Goal: Task Accomplishment & Management: Manage account settings

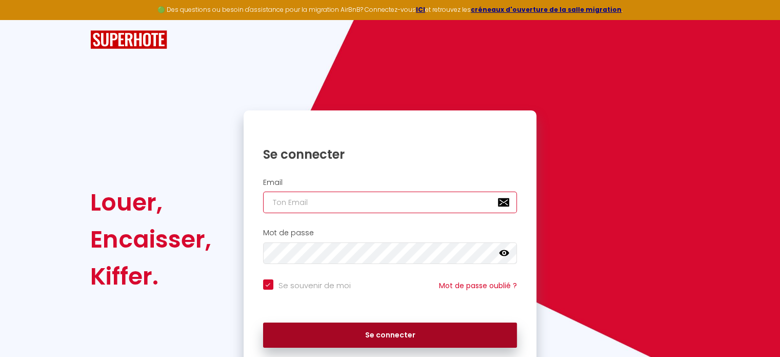
type input "[EMAIL_ADDRESS][PERSON_NAME][DOMAIN_NAME]"
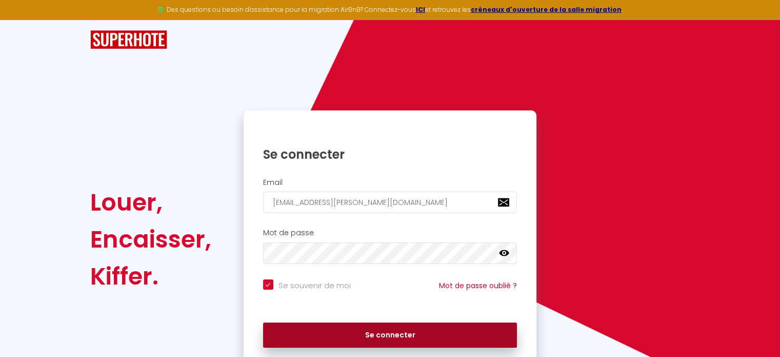
click at [397, 330] on button "Se connecter" at bounding box center [390, 335] width 254 height 26
checkbox input "true"
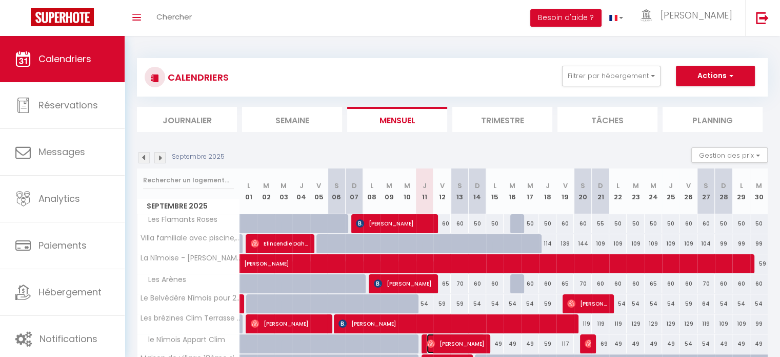
click at [476, 338] on span "Yasine Farhaoui" at bounding box center [456, 342] width 58 height 19
select select "OK"
select select "0"
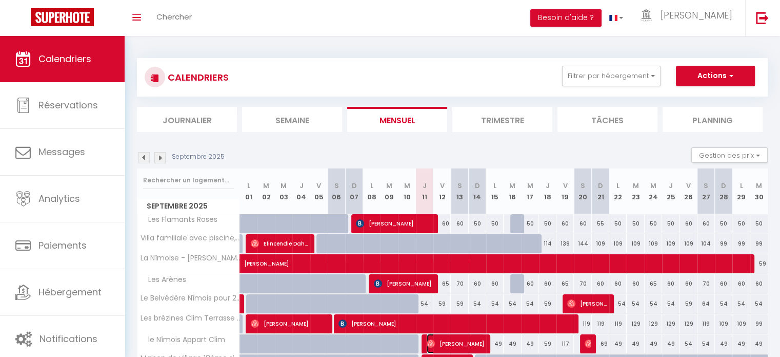
select select "1"
select select
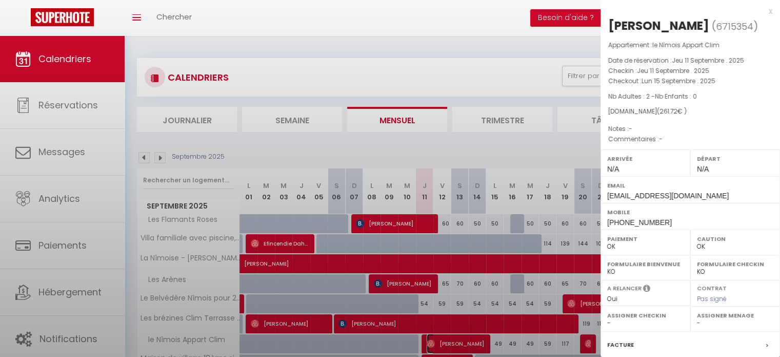
select select "42960"
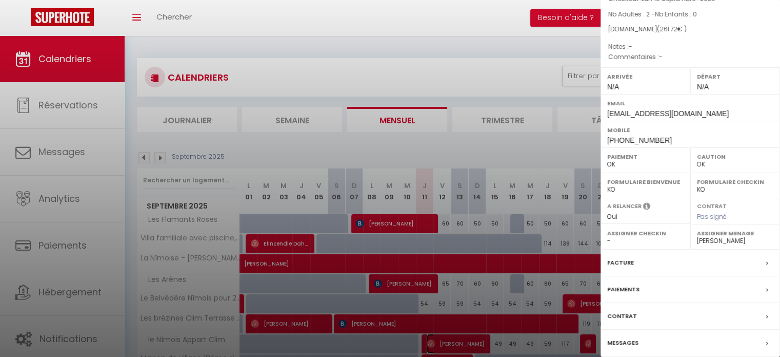
scroll to position [103, 0]
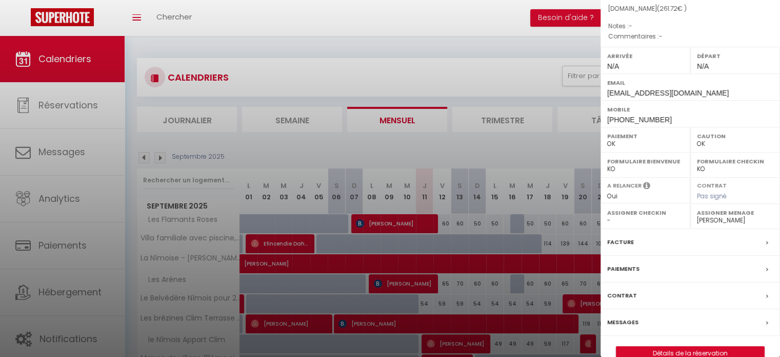
click at [677, 319] on div "Messages" at bounding box center [691, 322] width 180 height 27
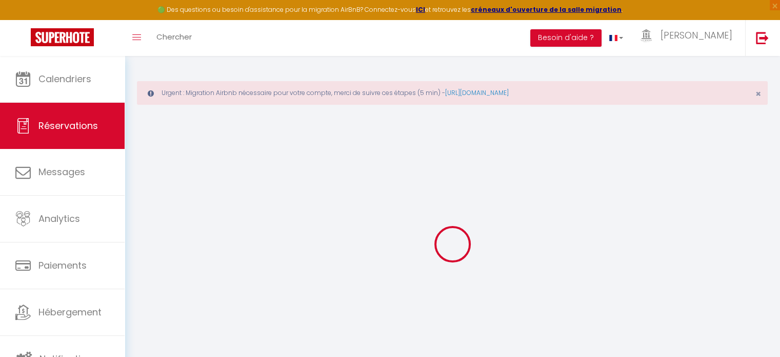
select select
checkbox input "false"
select select
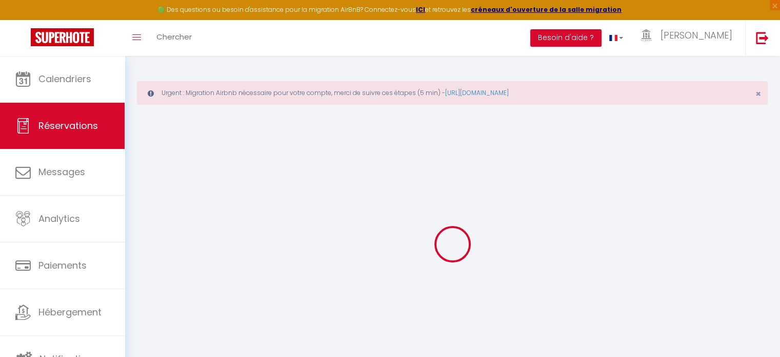
select select
checkbox input "false"
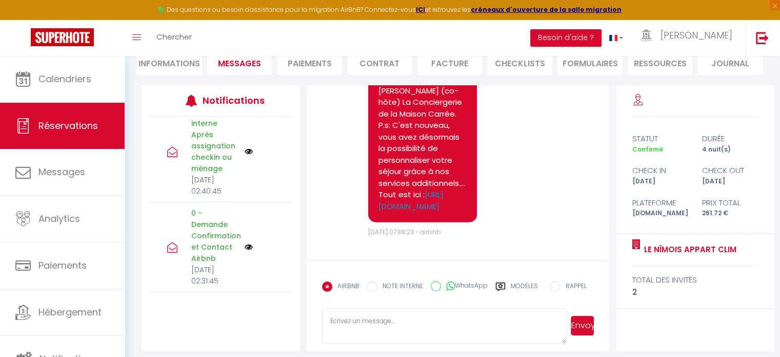
scroll to position [146, 0]
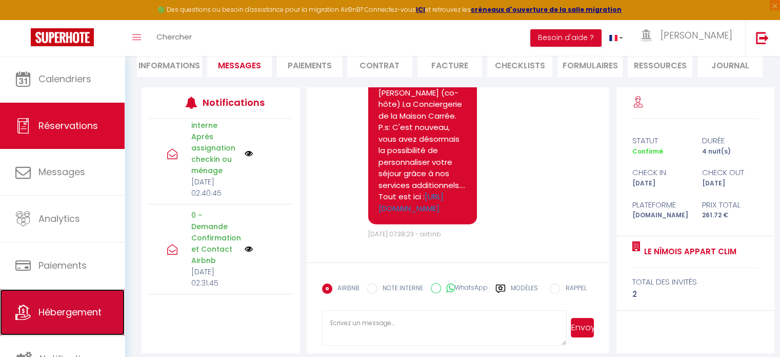
click at [102, 296] on link "Hébergement" at bounding box center [62, 312] width 125 height 46
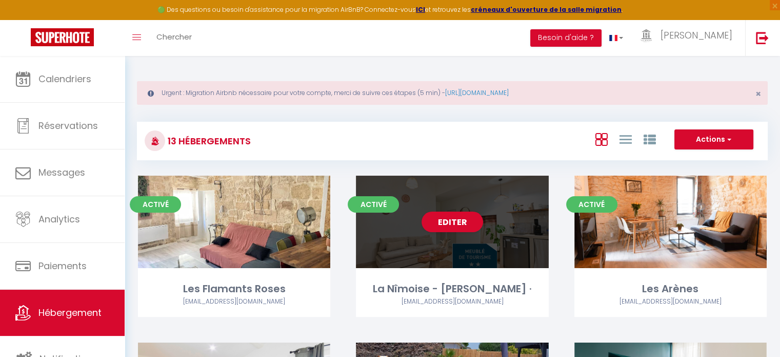
click at [488, 218] on div "Editer" at bounding box center [452, 221] width 192 height 92
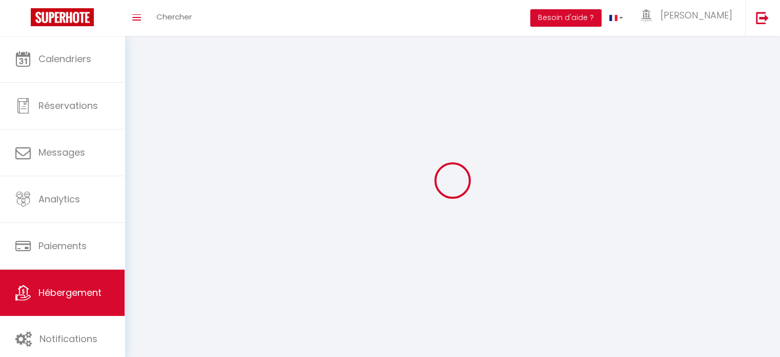
select select
select select "28"
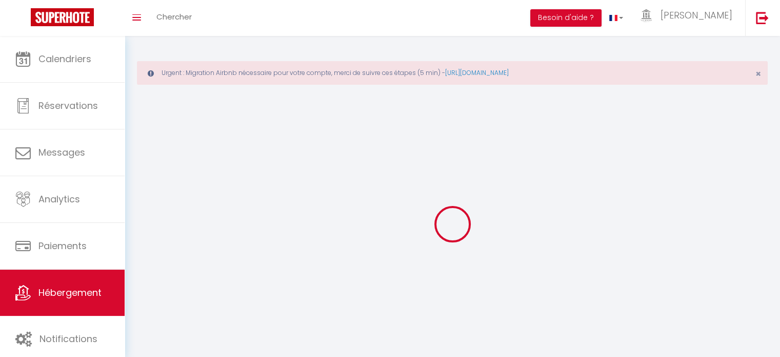
select select
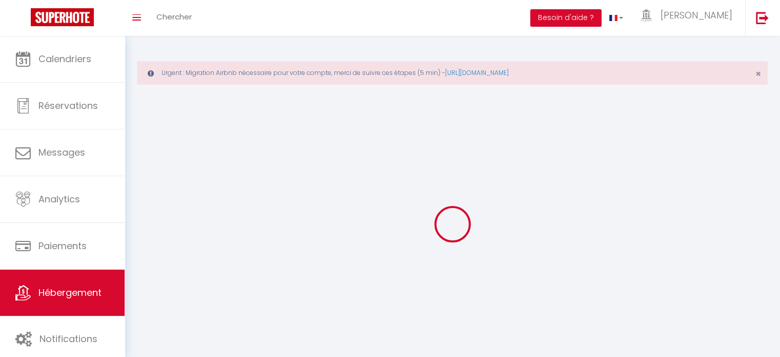
select select
checkbox input "false"
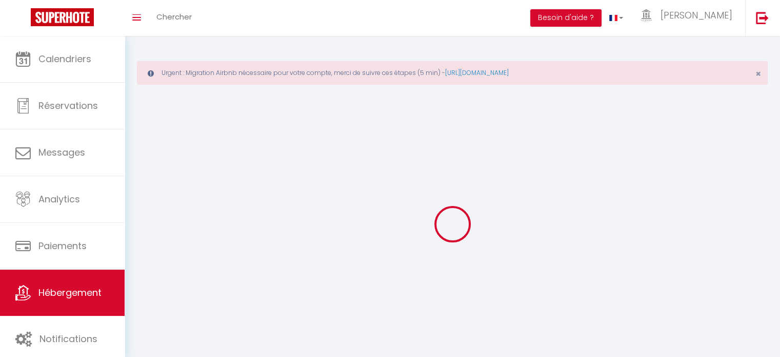
select select
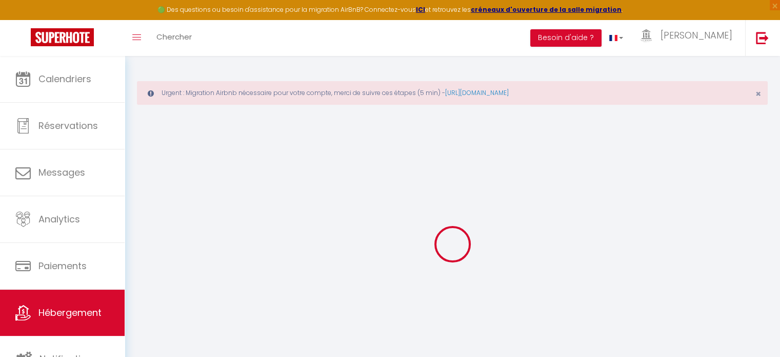
select select
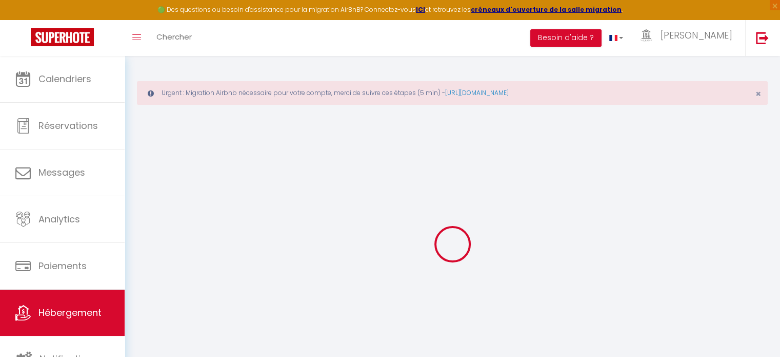
select select
checkbox input "false"
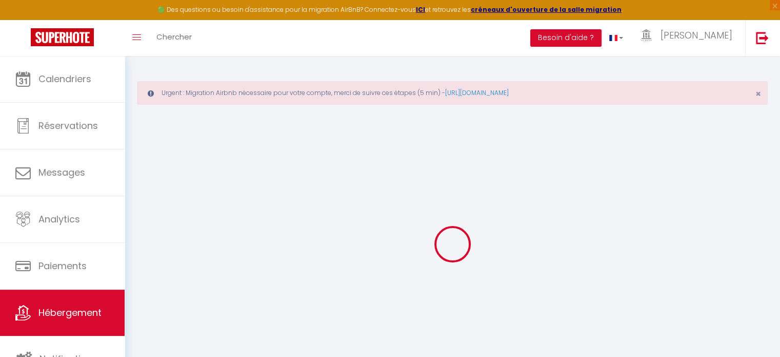
select select
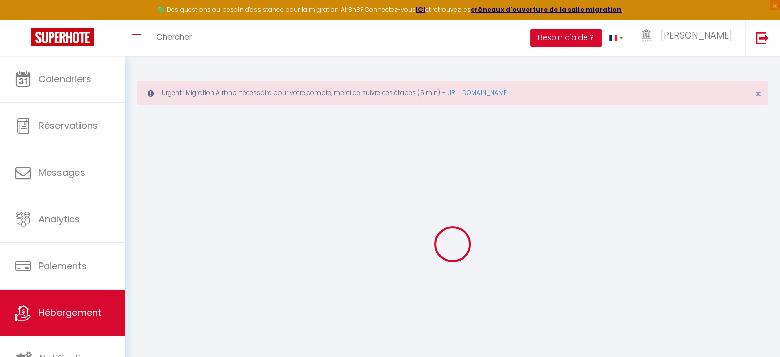
select select
checkbox input "false"
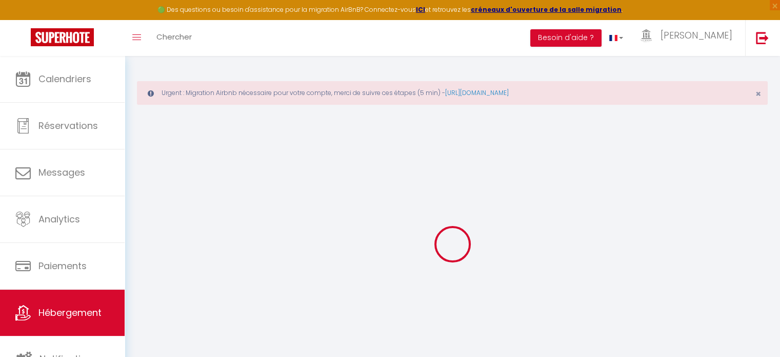
checkbox input "false"
select select
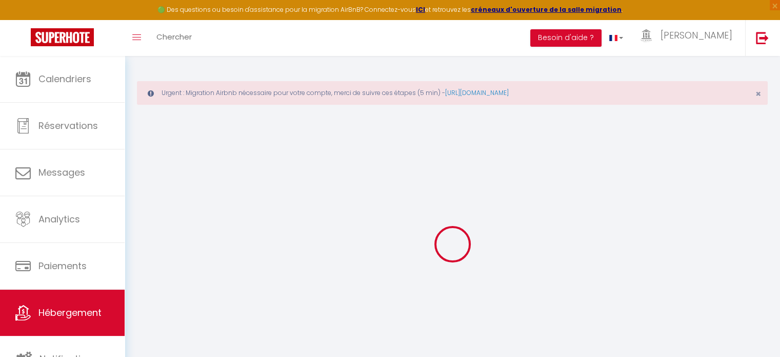
select select
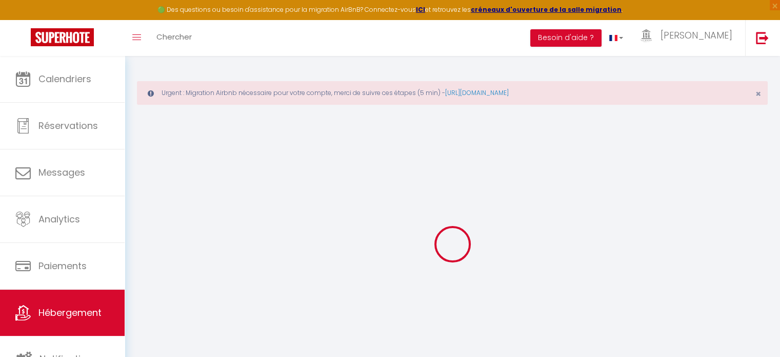
checkbox input "false"
select select
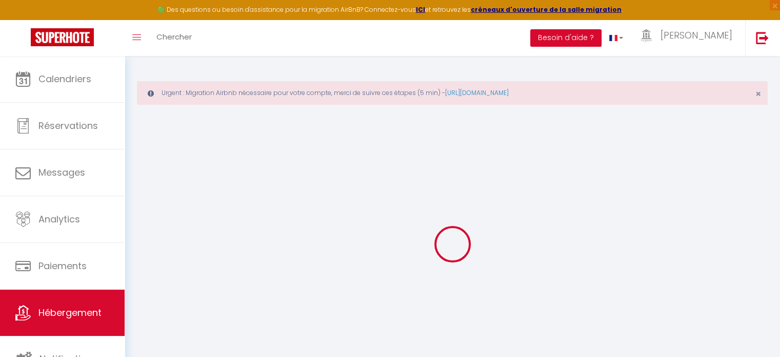
select select
type input "La Nîmoise - [PERSON_NAME] ·"
type input "Clément"
type input "52"
type input "12"
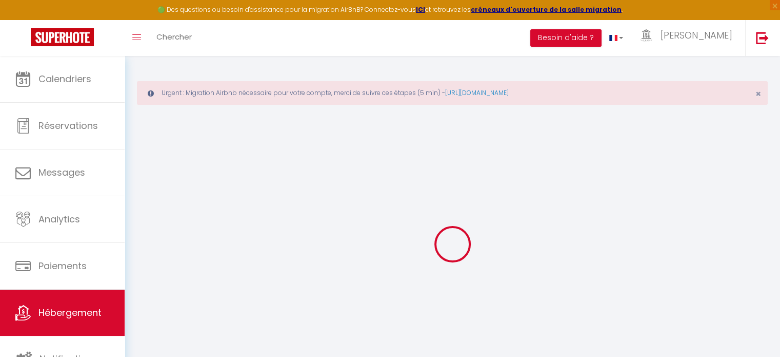
type input "36"
type input "0.99"
type input "350"
select select
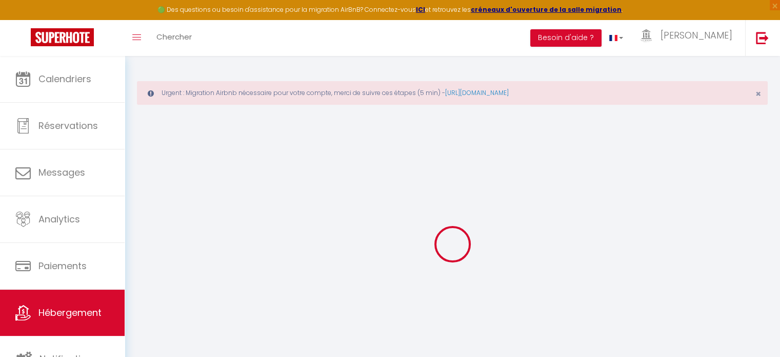
select select
type input "8 Rue Astruc"
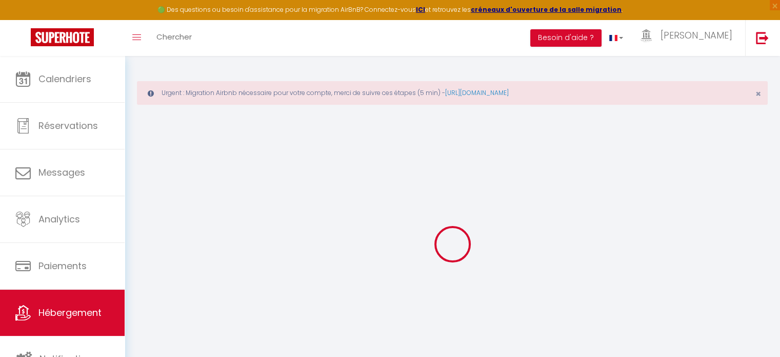
type input "30000"
type input "Nîmes"
type input "conciergeriecarree@gmail.com"
select select "10502"
checkbox input "false"
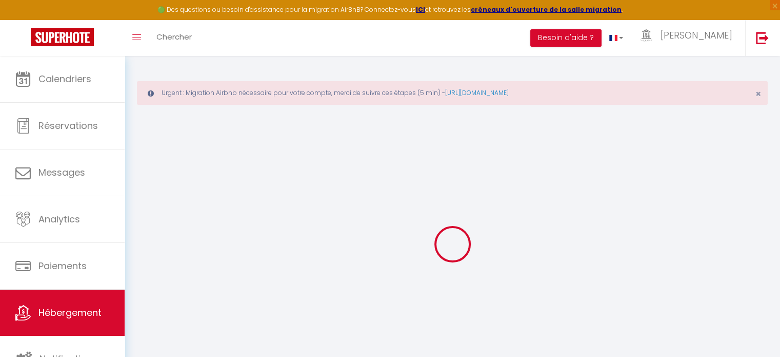
checkbox input "false"
checkbox input "true"
checkbox input "false"
type input "22"
type input "36"
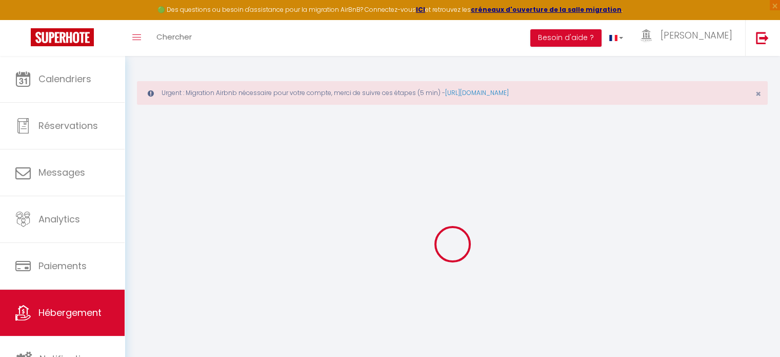
type input "0"
select select "+ 20 %"
select select "+ 37 %"
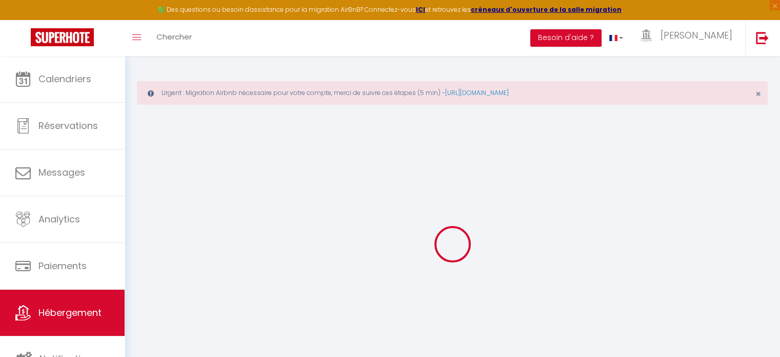
select select "+ 10 %"
checkbox input "false"
checkbox input "true"
checkbox input "false"
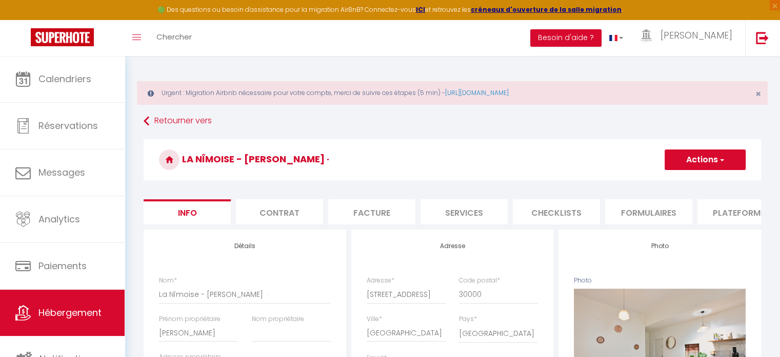
checkbox input "false"
checkbox input "true"
checkbox input "false"
select select "3071-1148627000508419819"
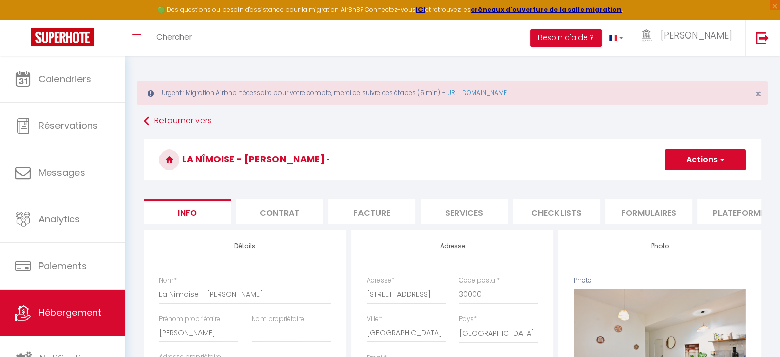
click at [725, 210] on li "Plateformes" at bounding box center [741, 211] width 87 height 25
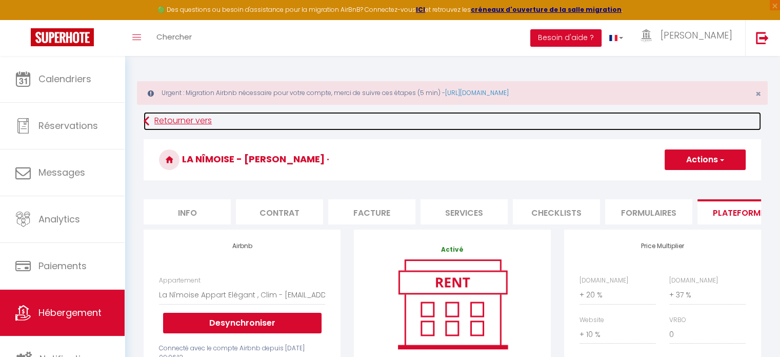
click at [189, 118] on link "Retourner vers" at bounding box center [453, 121] width 618 height 18
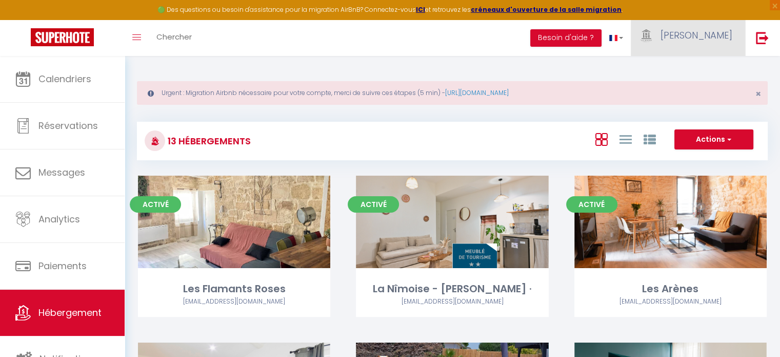
click at [716, 32] on span "[PERSON_NAME]" at bounding box center [697, 35] width 72 height 13
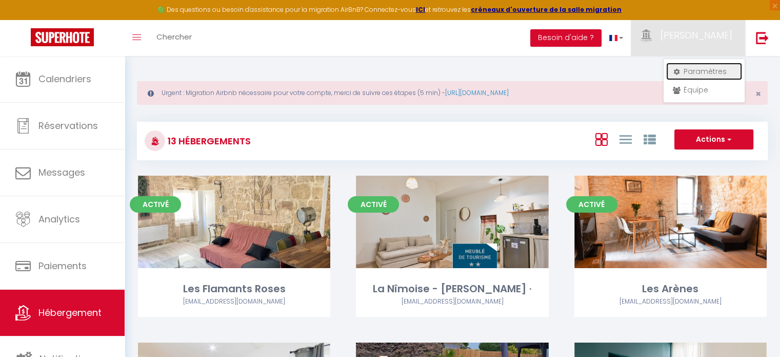
click at [710, 67] on link "Paramètres" at bounding box center [704, 71] width 76 height 17
select select "28"
select select "fr"
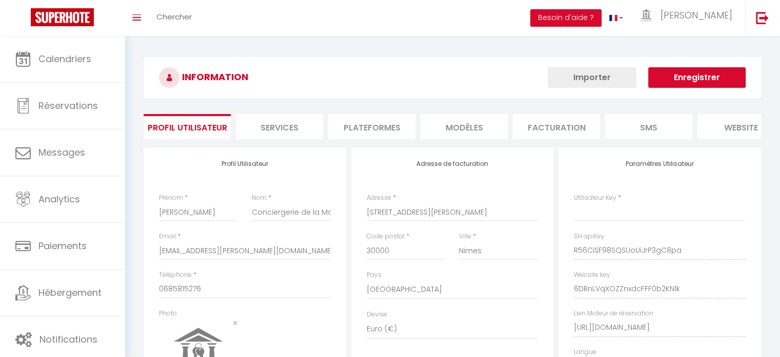
type input "R56CiSF98SQSUoUiJrP3gC8pa"
type input "6DRnLVqXOZZnxdcFFF0b2KN1k"
type input "[URL][DOMAIN_NAME]"
select select "fr"
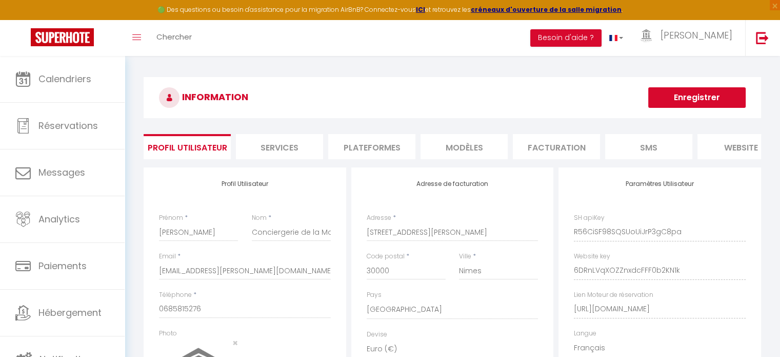
click at [393, 144] on li "Plateformes" at bounding box center [371, 146] width 87 height 25
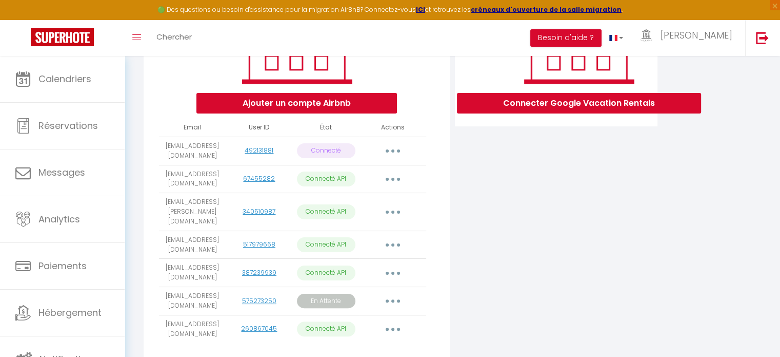
scroll to position [205, 0]
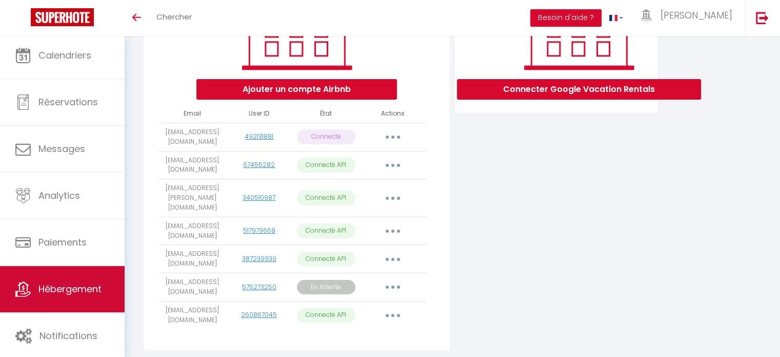
click at [84, 282] on span "Hébergement" at bounding box center [69, 288] width 63 height 13
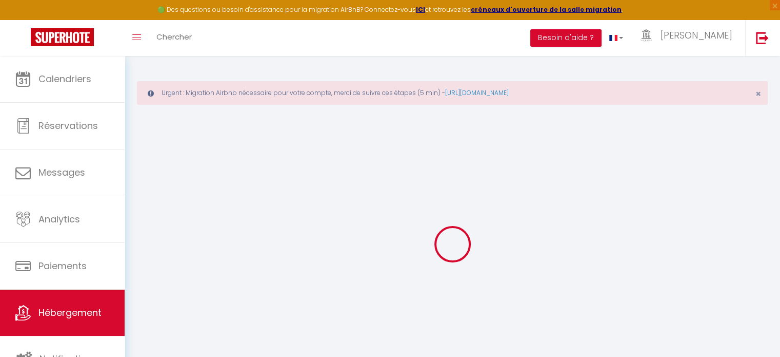
select select "+ 20 %"
select select "+ 37 %"
select select "+ 10 %"
checkbox input "false"
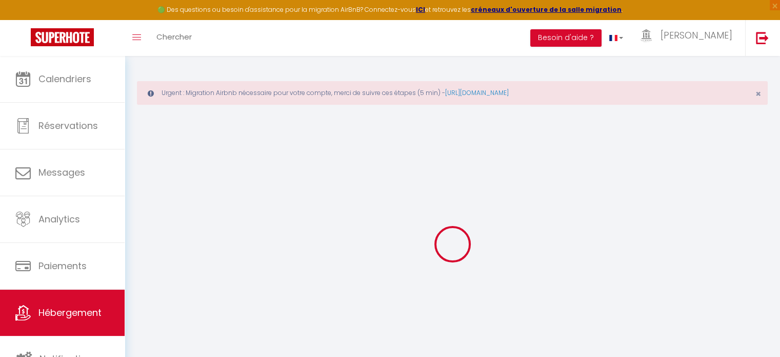
checkbox input "true"
checkbox input "false"
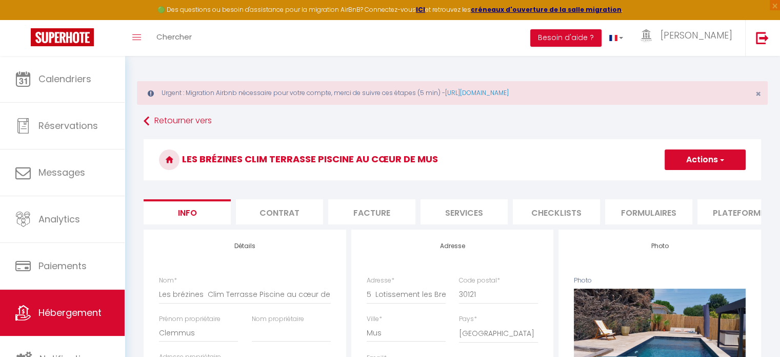
checkbox input "false"
checkbox input "true"
checkbox input "false"
select select "270"
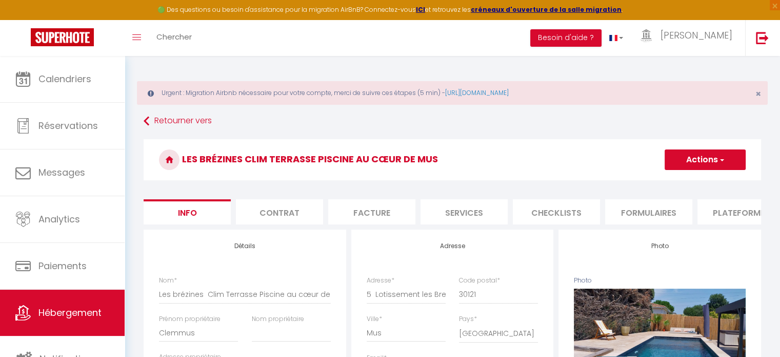
select select "well_reviewed_guests"
select select "EUR"
select select "11384"
select select "11384-939015613490518381"
click at [735, 209] on li "Plateformes" at bounding box center [741, 211] width 87 height 25
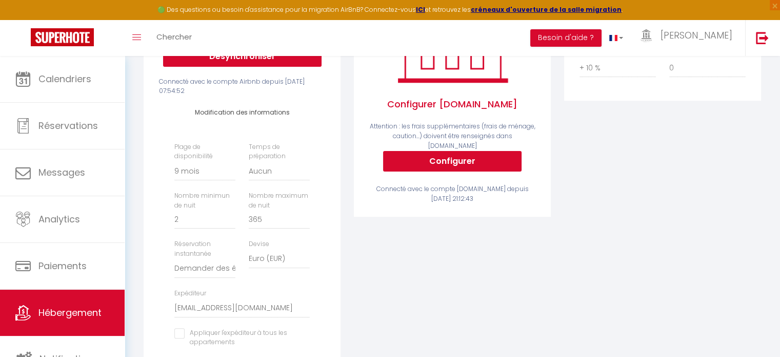
scroll to position [267, 0]
click at [220, 272] on select "Activée Demander des évaluations positives" at bounding box center [204, 267] width 61 height 19
click at [392, 275] on div "Activé Configurer Booking.com Attention : les frais supplémentaires (frais de m…" at bounding box center [452, 186] width 210 height 446
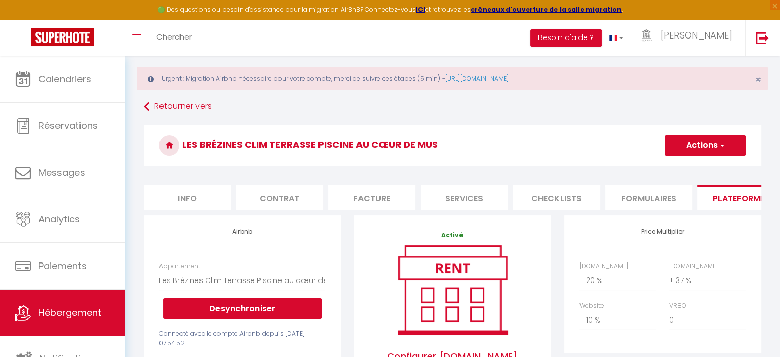
scroll to position [0, 0]
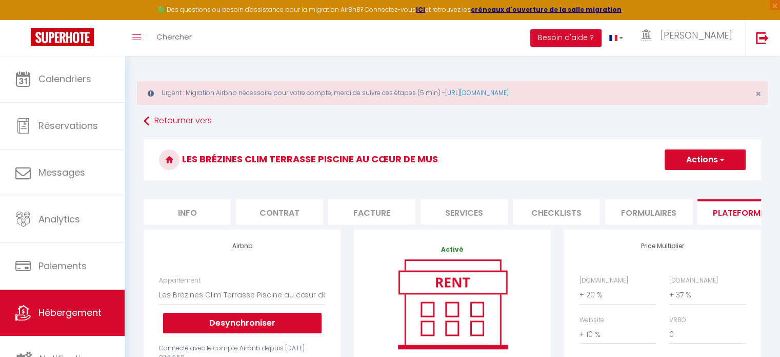
click at [718, 153] on button "Actions" at bounding box center [705, 159] width 81 height 21
click at [689, 181] on link "Enregistrer" at bounding box center [704, 181] width 81 height 13
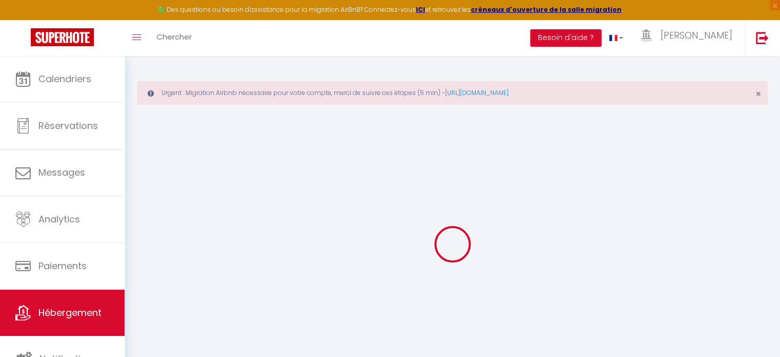
select select "270"
select select "well_reviewed_guests"
select select "EUR"
select select "11384"
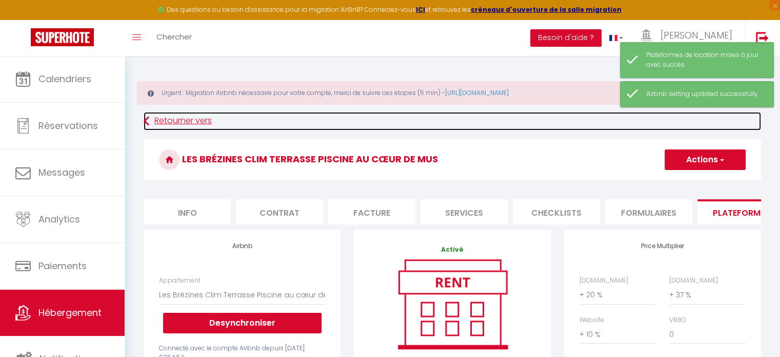
click at [198, 120] on link "Retourner vers" at bounding box center [453, 121] width 618 height 18
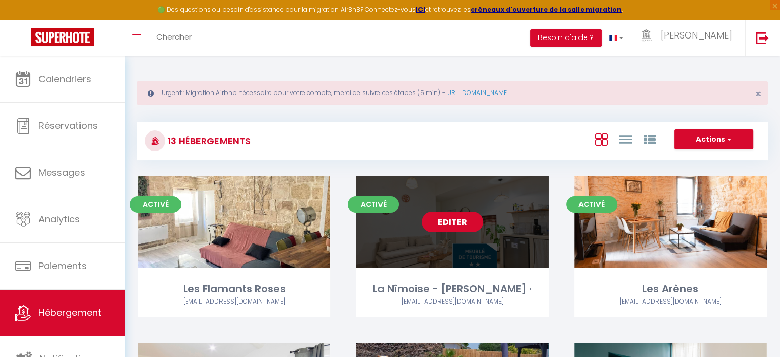
click at [465, 223] on link "Editer" at bounding box center [453, 221] width 62 height 21
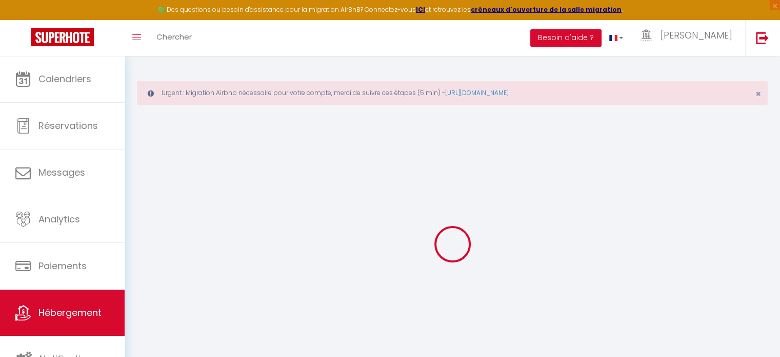
select select "+ 20 %"
select select "+ 37 %"
select select "+ 10 %"
checkbox input "false"
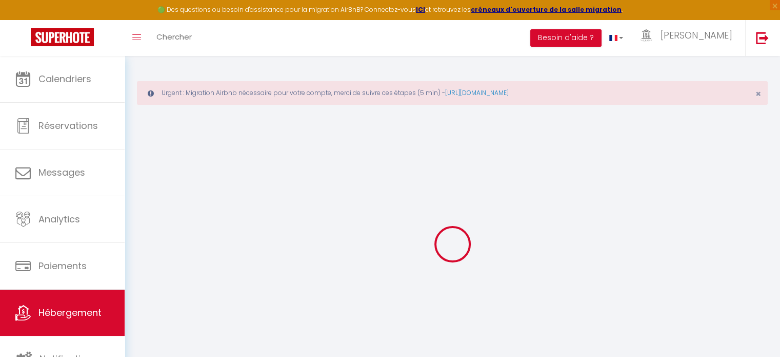
checkbox input "true"
checkbox input "false"
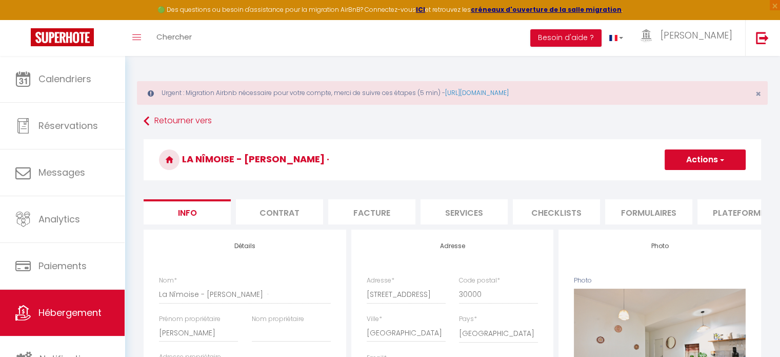
click at [731, 208] on li "Plateformes" at bounding box center [741, 211] width 87 height 25
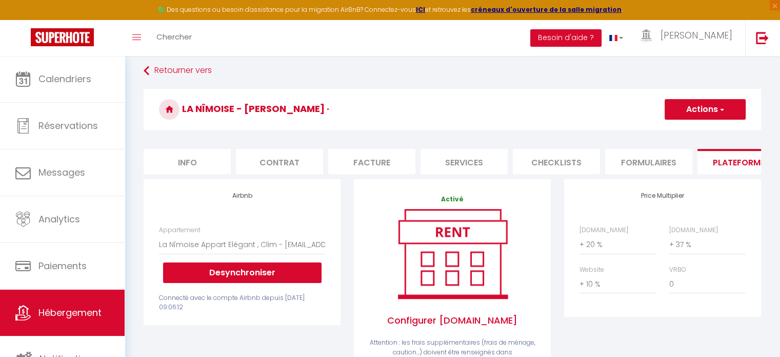
scroll to position [41, 0]
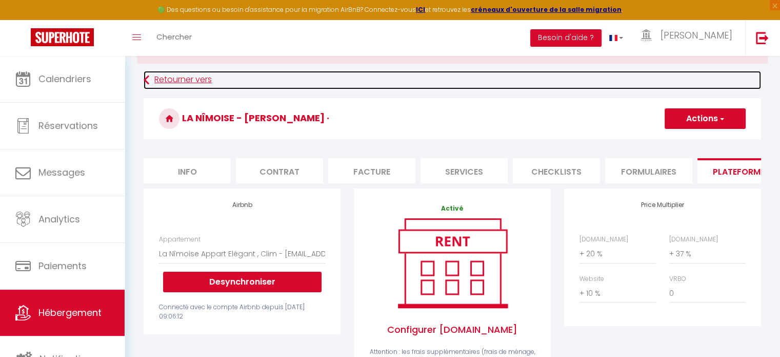
click at [181, 78] on link "Retourner vers" at bounding box center [453, 80] width 618 height 18
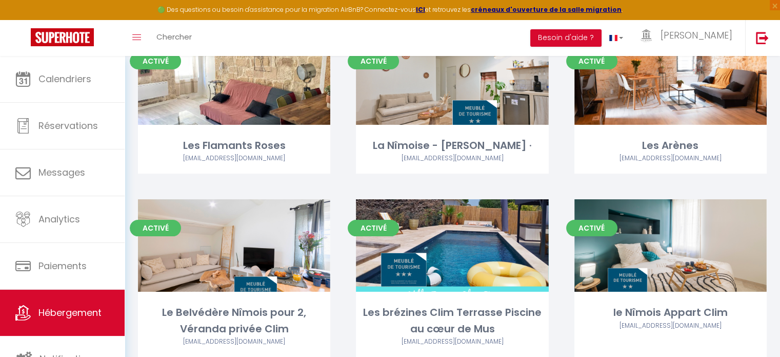
scroll to position [144, 0]
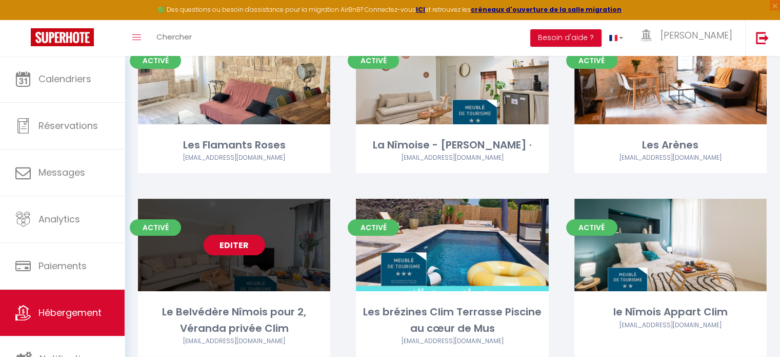
click at [238, 239] on link "Editer" at bounding box center [235, 244] width 62 height 21
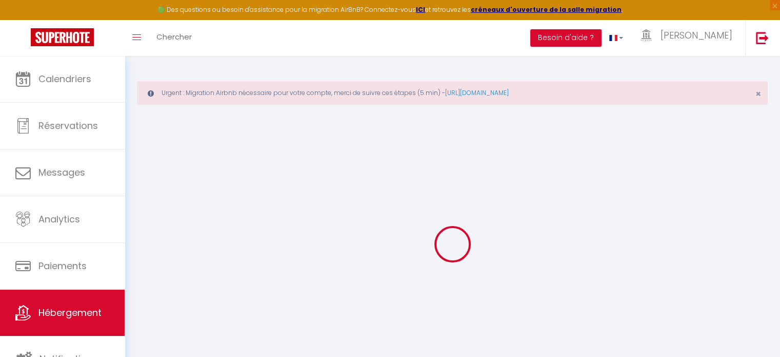
select select
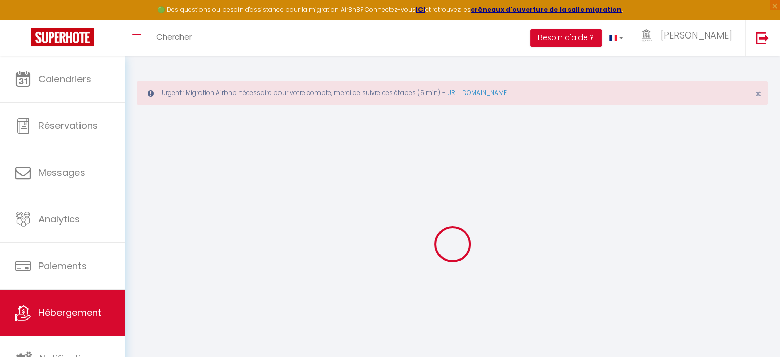
select select
checkbox input "false"
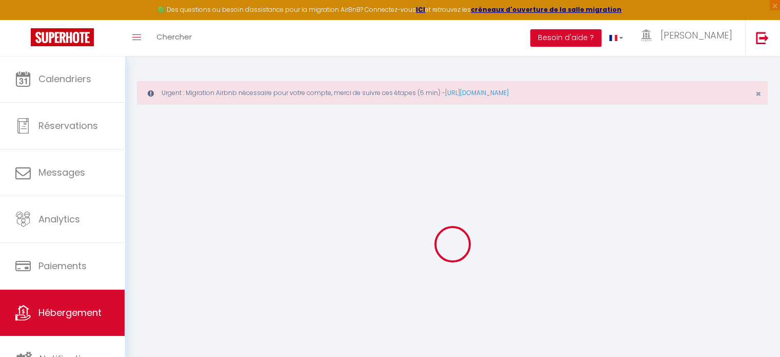
select select
type input "Le Belvédère Nîmois pour 2, Véranda privée Clim"
type input "Clément"
select select "2"
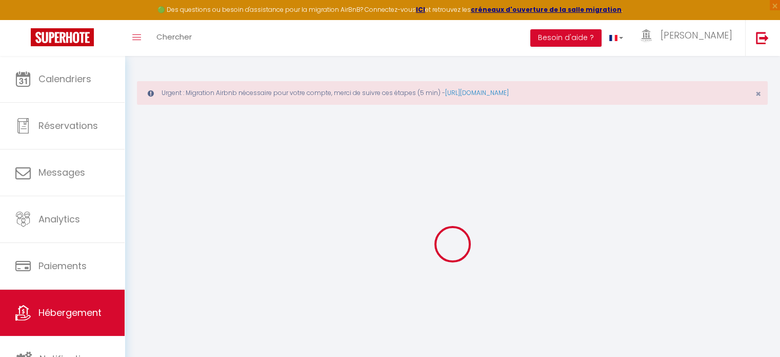
type input "54"
type input "36"
type input "0.99"
type input "350"
select select
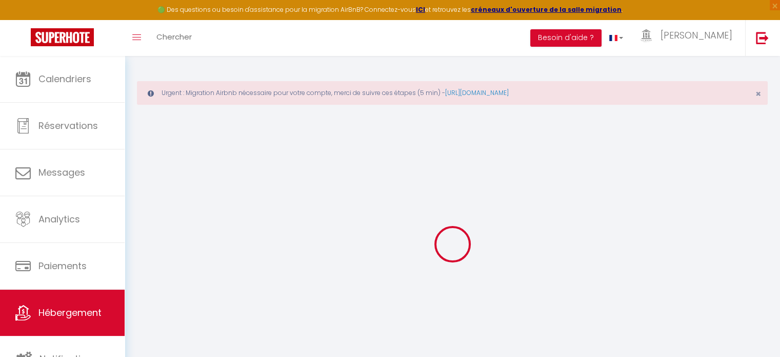
select select
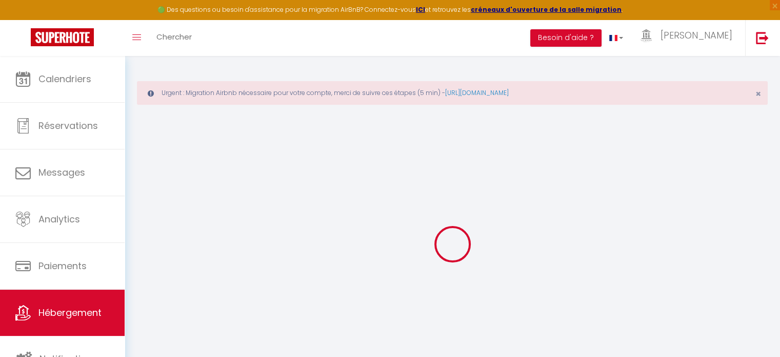
type input "8 Rue Astruc"
type input "30000"
type input "Nîmes"
type input "conciergeriecarree@gmail.com"
select select "10502"
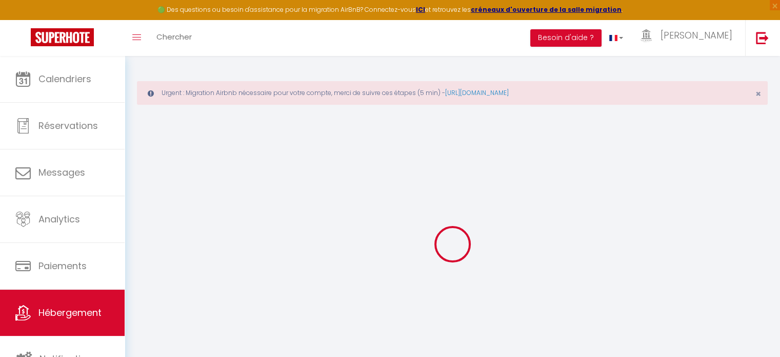
checkbox input "false"
checkbox input "true"
checkbox input "false"
type input "22"
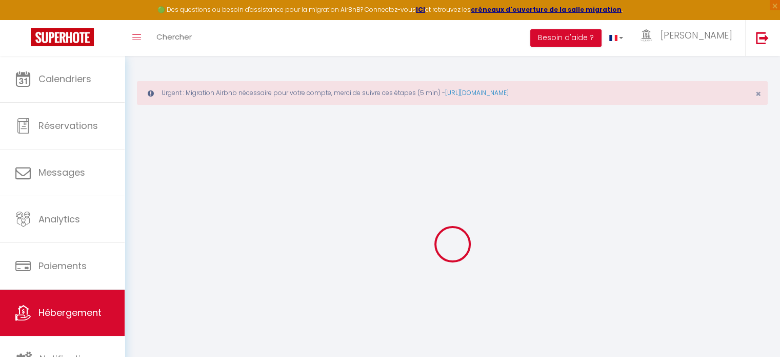
type input "36"
type input "0"
select select "42960"
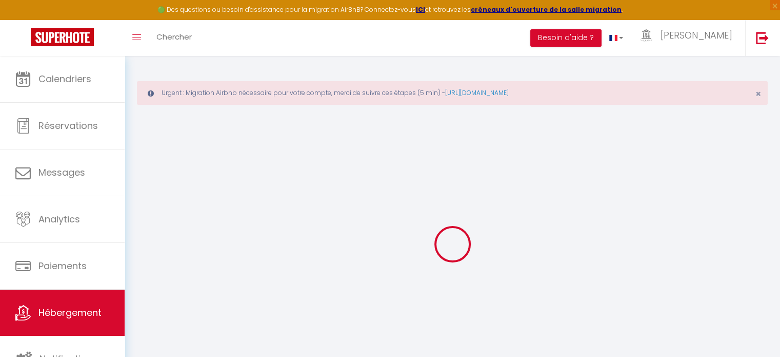
select select
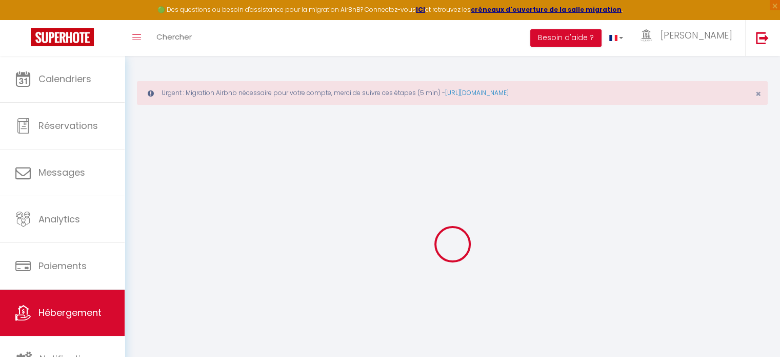
select select
checkbox input "false"
checkbox input "true"
checkbox input "false"
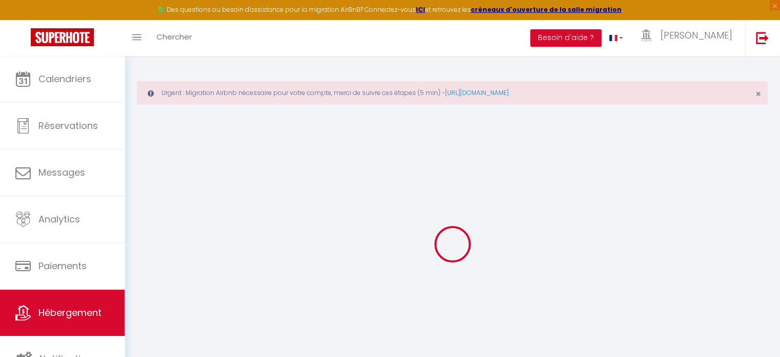
select select
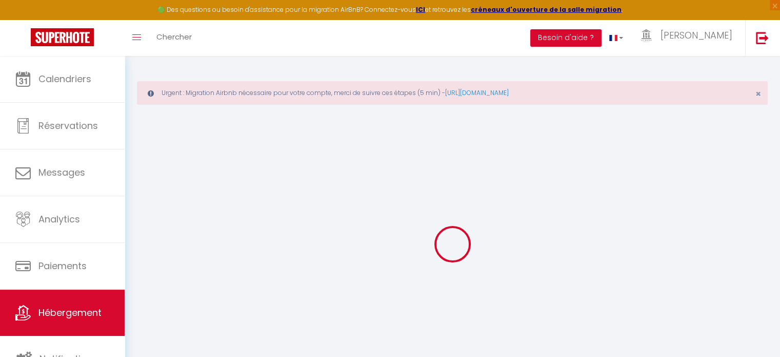
select select
checkbox input "false"
checkbox input "true"
checkbox input "false"
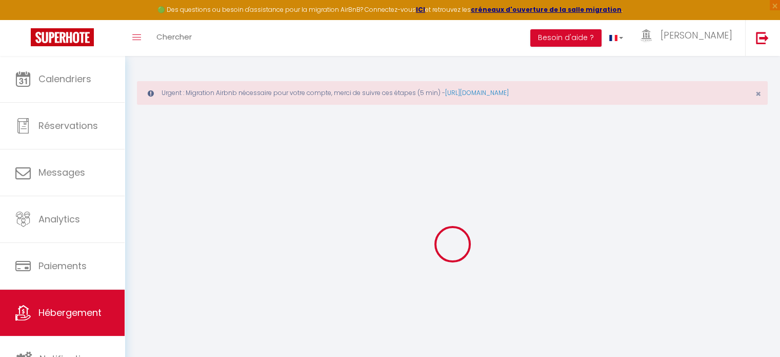
checkbox input "false"
checkbox input "true"
checkbox input "false"
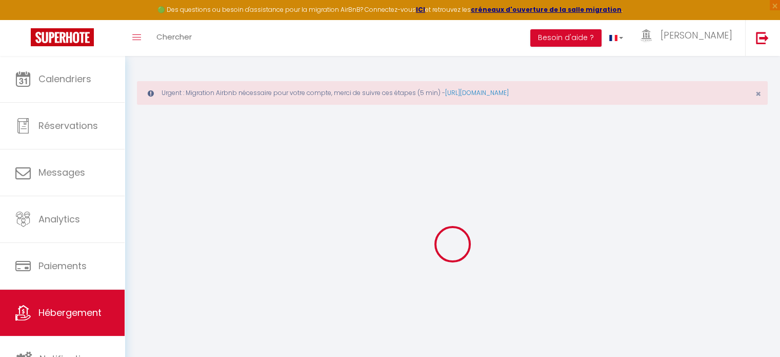
checkbox input "false"
checkbox input "true"
checkbox input "false"
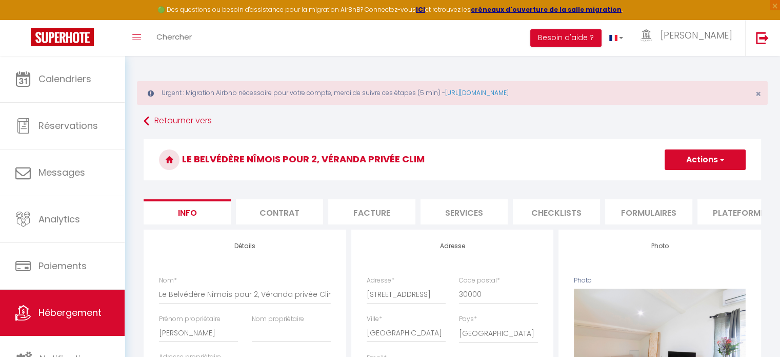
checkbox input "false"
checkbox input "true"
checkbox input "false"
click at [737, 212] on li "Plateformes" at bounding box center [741, 211] width 87 height 25
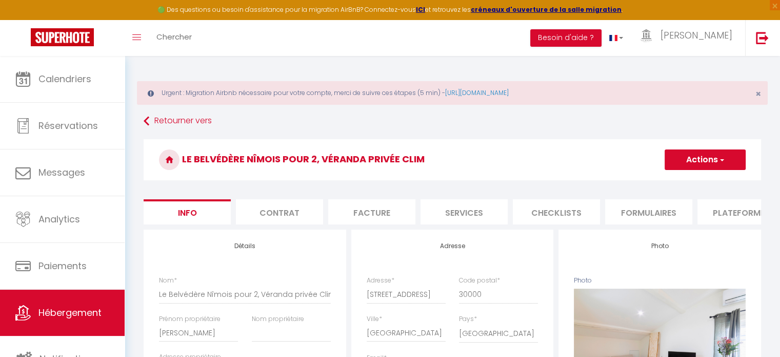
select select "3071-1150017075968524498"
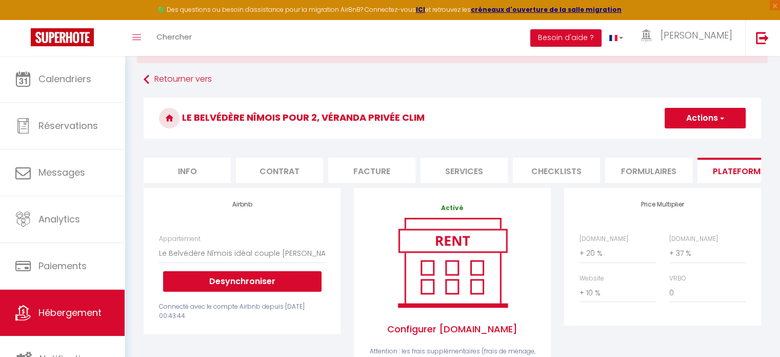
scroll to position [41, 0]
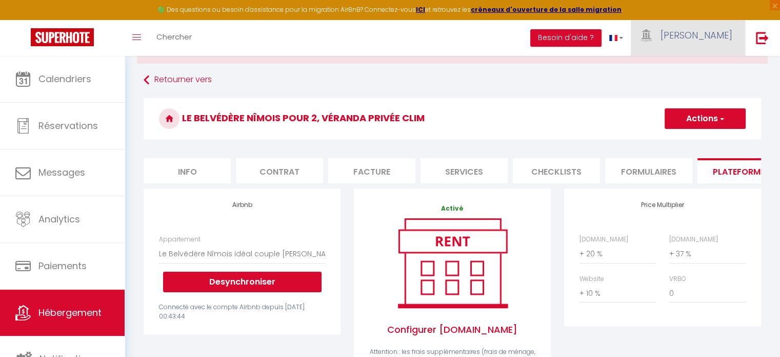
click at [712, 37] on span "[PERSON_NAME]" at bounding box center [697, 35] width 72 height 13
click at [698, 68] on link "Paramètres" at bounding box center [704, 71] width 76 height 17
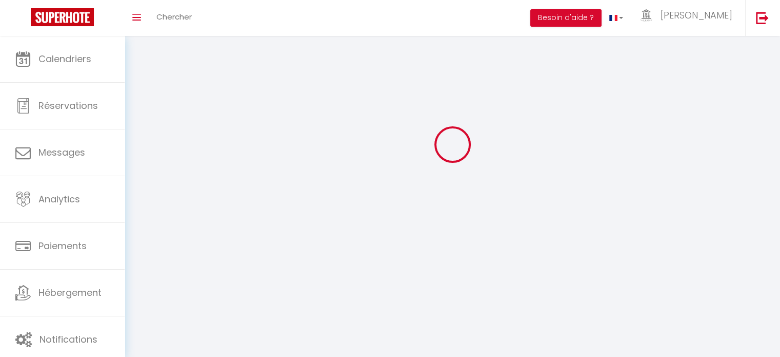
select select
type input "[PERSON_NAME]"
type input "Conciergerie de la Maison Carrée"
type input "0685815276"
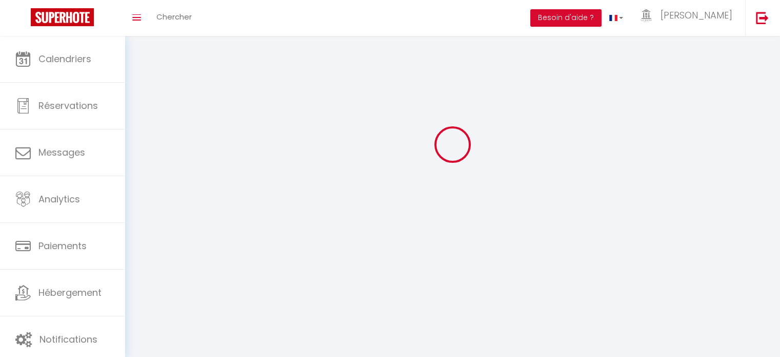
type input "[STREET_ADDRESS][PERSON_NAME]"
type input "30000"
type input "Nimes"
type input "R56CiSF98SQSUoUiJrP3gC8pa"
type input "6DRnLVqXOZZnxdcFFF0b2KN1k"
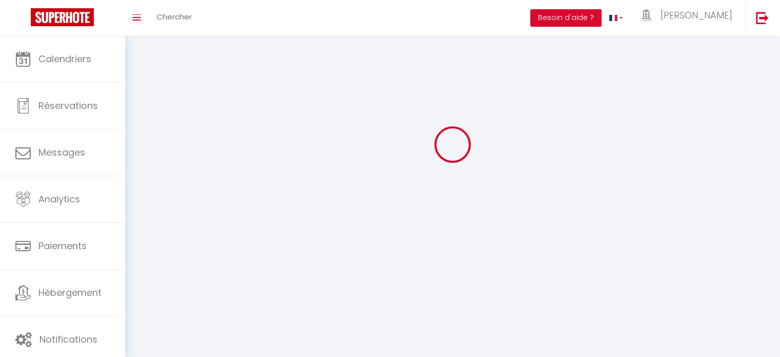
type input "[URL][DOMAIN_NAME]"
type input "R56CiSF98SQSUoUiJrP3gC8pa"
type input "6DRnLVqXOZZnxdcFFF0b2KN1k"
type input "[URL][DOMAIN_NAME]"
select select "1"
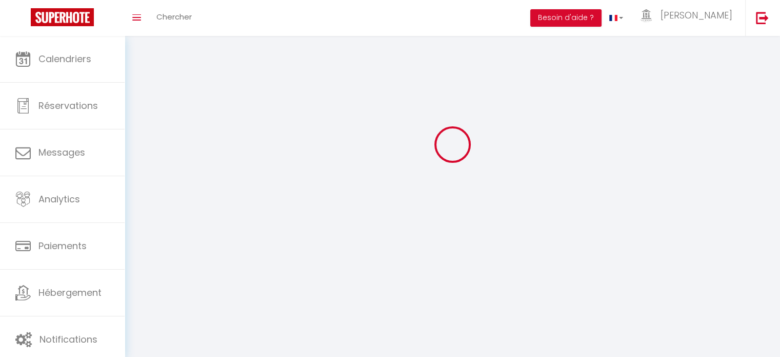
select select "28"
select select "fr"
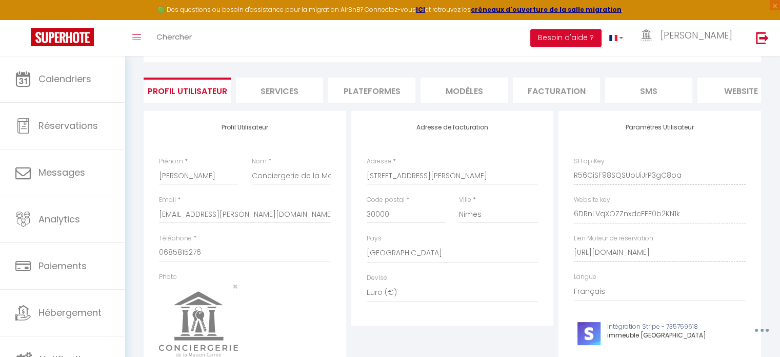
scroll to position [52, 0]
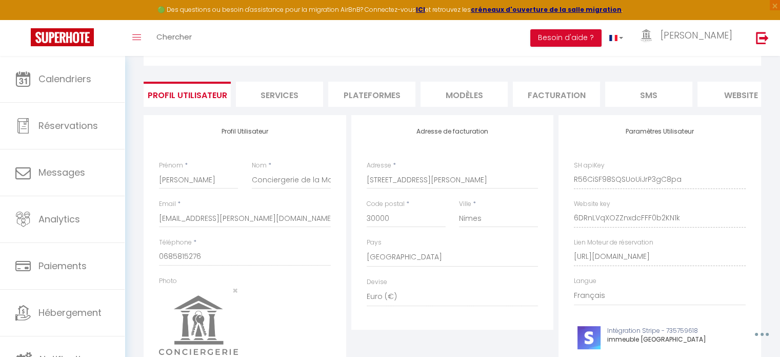
click at [380, 92] on li "Plateformes" at bounding box center [371, 94] width 87 height 25
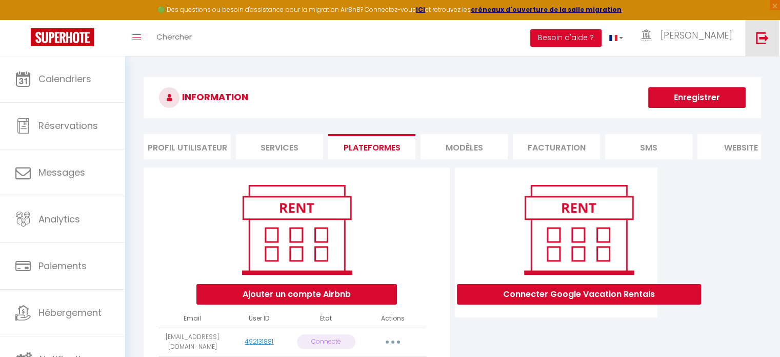
click at [759, 36] on img at bounding box center [762, 37] width 13 height 13
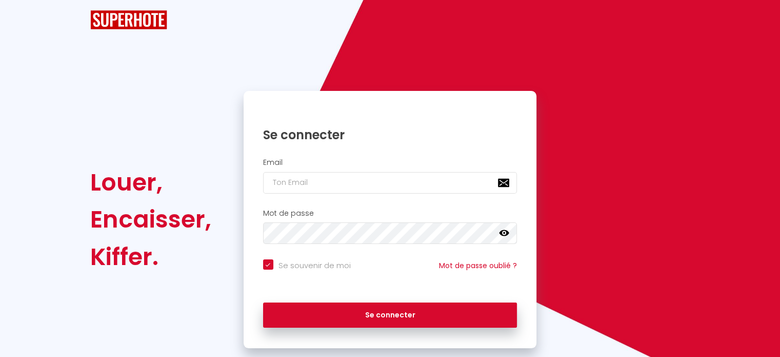
checkbox input "true"
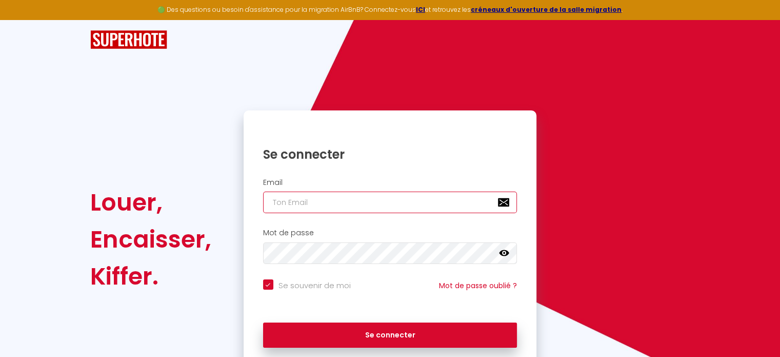
type input "[EMAIL_ADDRESS][PERSON_NAME][DOMAIN_NAME]"
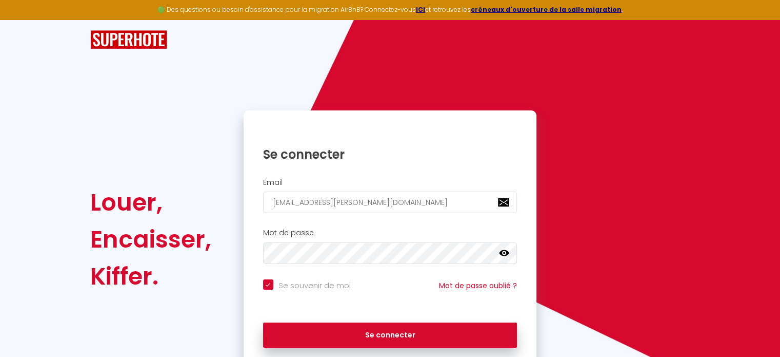
checkbox input "true"
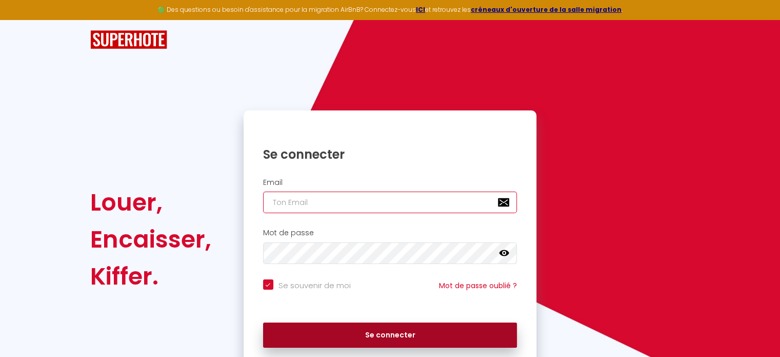
type input "[EMAIL_ADDRESS][PERSON_NAME][DOMAIN_NAME]"
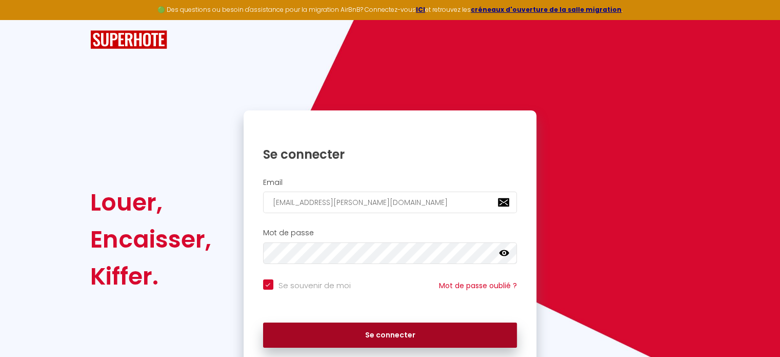
click at [423, 331] on button "Se connecter" at bounding box center [390, 335] width 254 height 26
checkbox input "true"
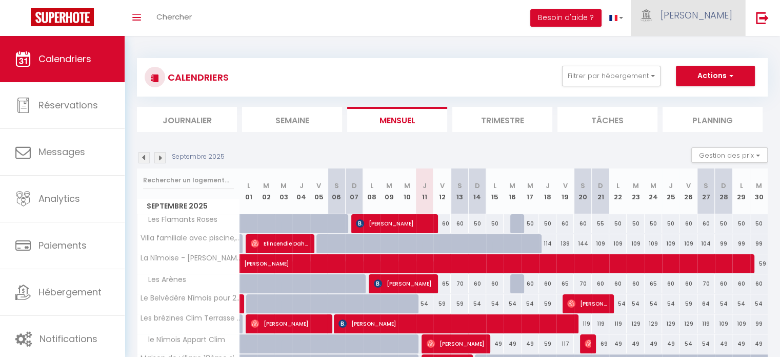
click at [712, 14] on span "[PERSON_NAME]" at bounding box center [697, 15] width 72 height 13
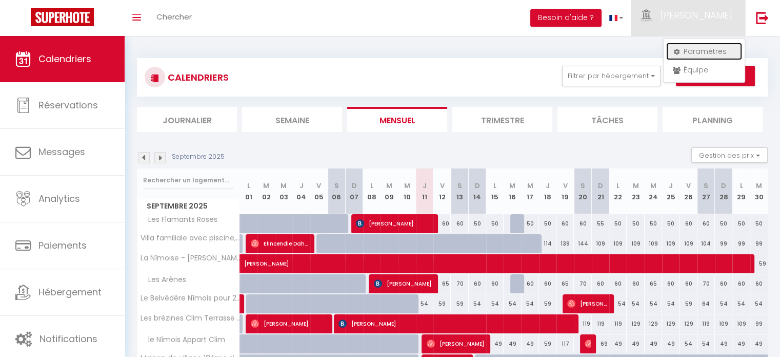
click at [704, 48] on link "Paramètres" at bounding box center [704, 51] width 76 height 17
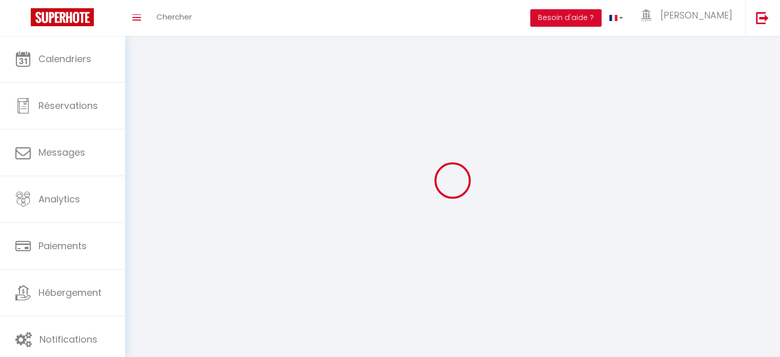
type input "[PERSON_NAME]"
type input "Conciergerie de la Maison Carrée"
type input "0685815276"
type input "[STREET_ADDRESS][PERSON_NAME]"
type input "30000"
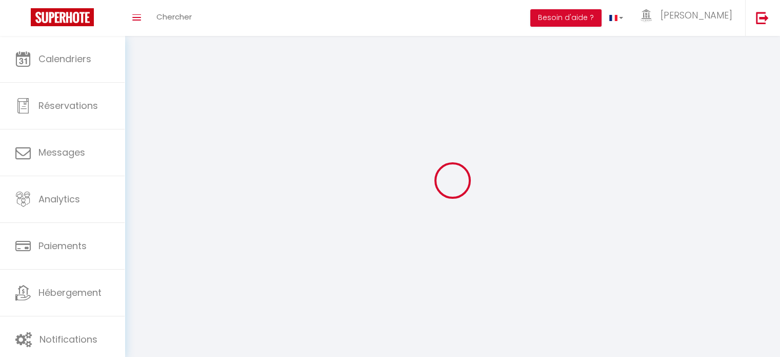
type input "Nimes"
type input "R56CiSF98SQSUoUiJrP3gC8pa"
type input "6DRnLVqXOZZnxdcFFF0b2KN1k"
select select "28"
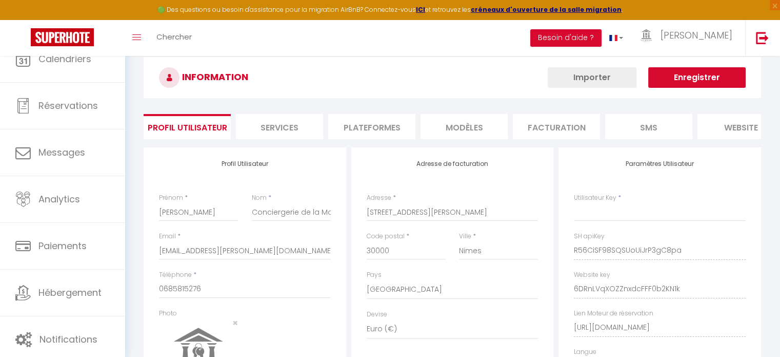
type input "R56CiSF98SQSUoUiJrP3gC8pa"
type input "6DRnLVqXOZZnxdcFFF0b2KN1k"
type input "[URL][DOMAIN_NAME]"
select select "fr"
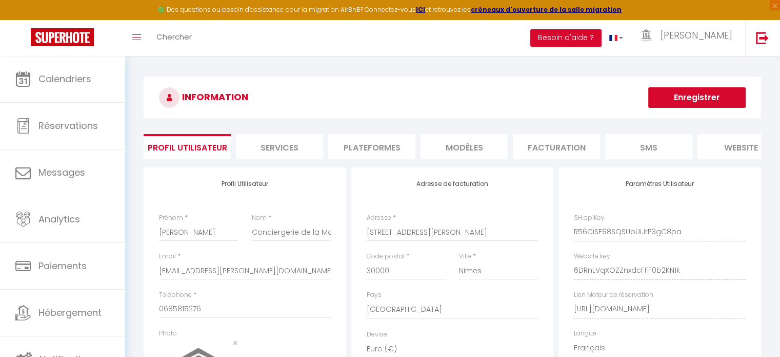
click at [373, 145] on li "Plateformes" at bounding box center [371, 146] width 87 height 25
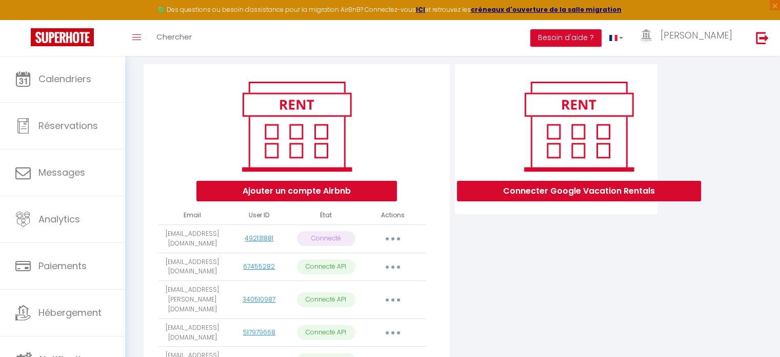
scroll to position [103, 0]
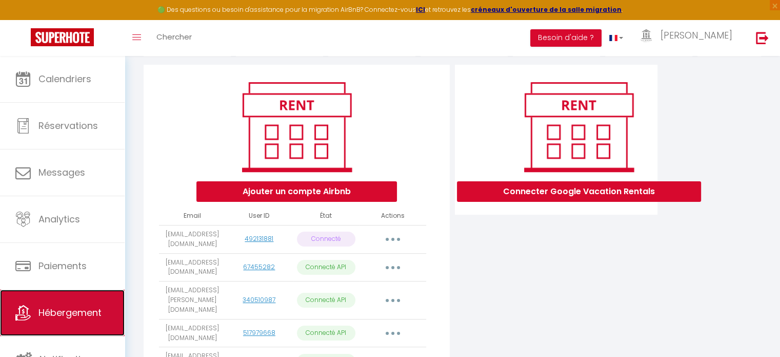
click at [78, 301] on link "Hébergement" at bounding box center [62, 312] width 125 height 46
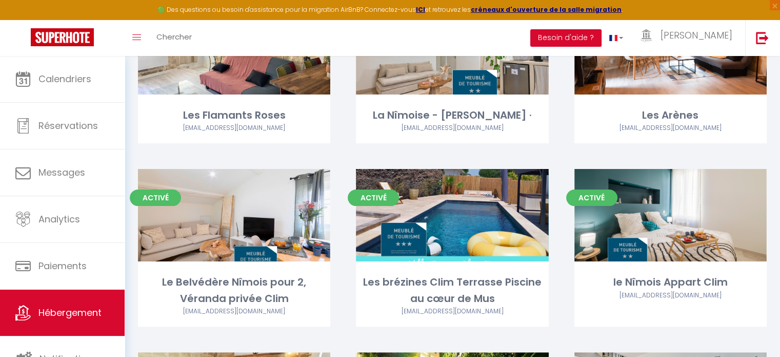
scroll to position [185, 0]
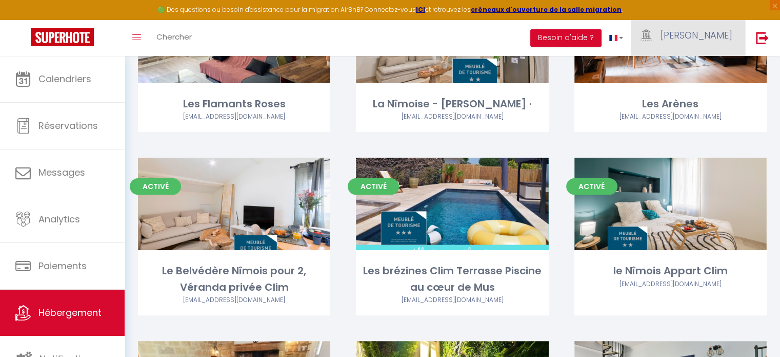
click at [709, 34] on span "[PERSON_NAME]" at bounding box center [697, 35] width 72 height 13
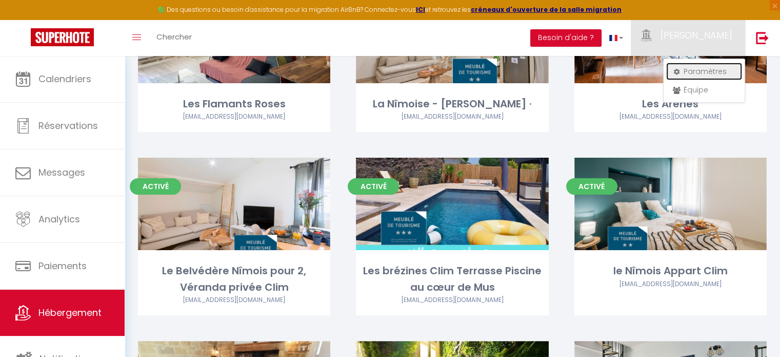
click at [707, 71] on link "Paramètres" at bounding box center [704, 71] width 76 height 17
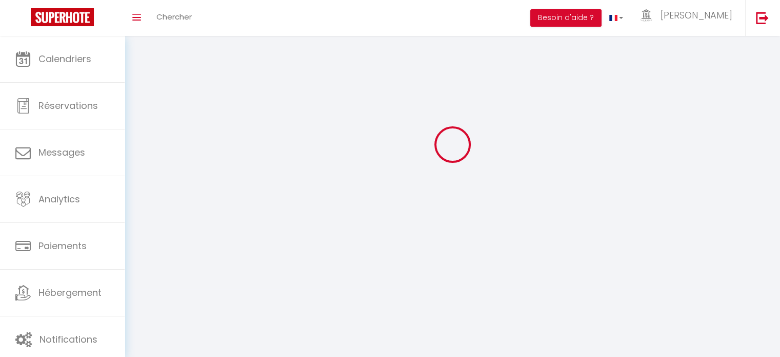
select select
type input "[PERSON_NAME]"
type input "Conciergerie de la Maison Carrée"
type input "0685815276"
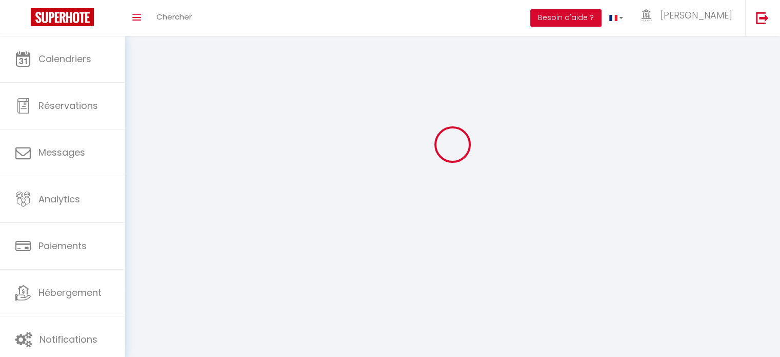
type input "[STREET_ADDRESS][PERSON_NAME]"
type input "30000"
type input "Nimes"
type input "R56CiSF98SQSUoUiJrP3gC8pa"
type input "6DRnLVqXOZZnxdcFFF0b2KN1k"
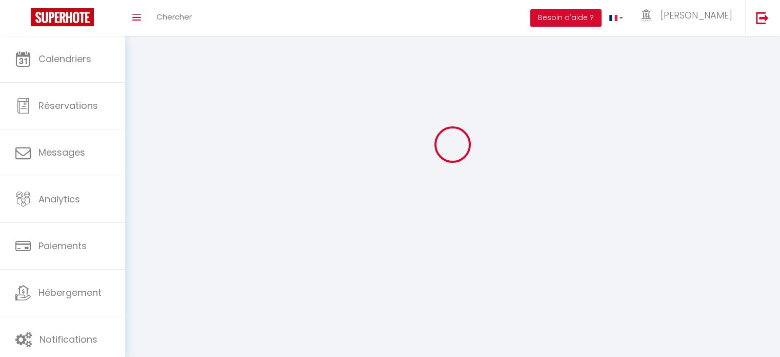
type input "R56CiSF98SQSUoUiJrP3gC8pa"
type input "6DRnLVqXOZZnxdcFFF0b2KN1k"
type input "[URL][DOMAIN_NAME]"
select select "28"
select select "fr"
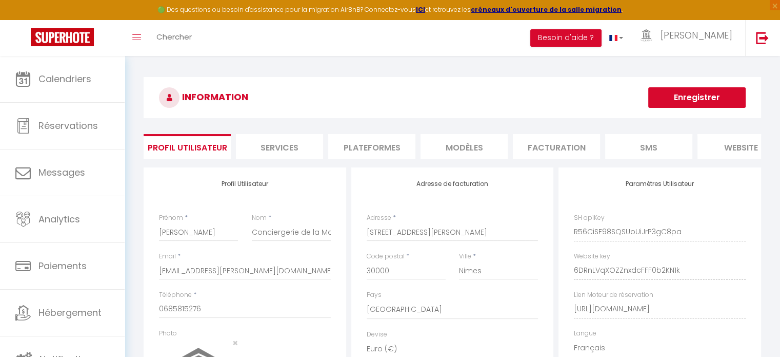
click at [376, 147] on li "Plateformes" at bounding box center [371, 146] width 87 height 25
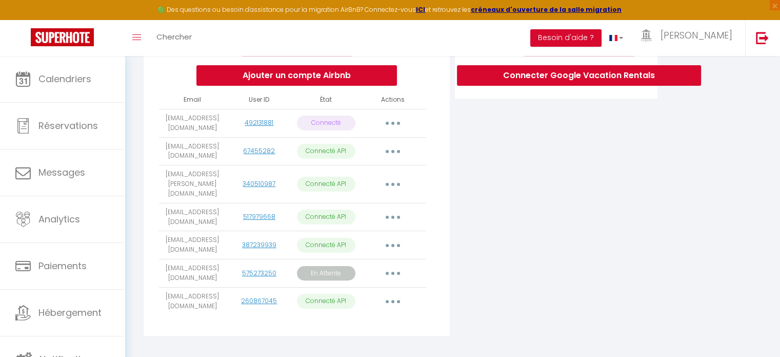
scroll to position [226, 0]
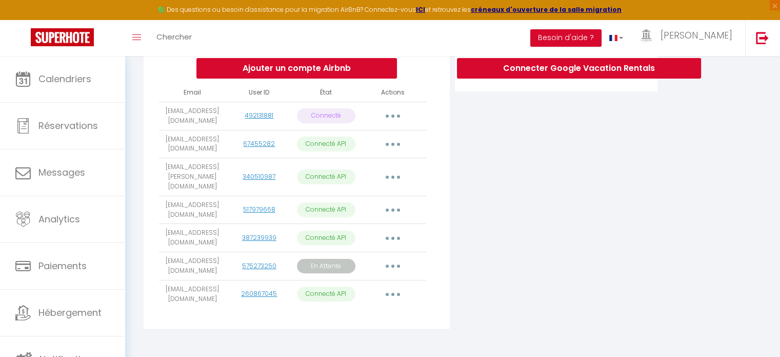
click at [327, 265] on p "En Attente" at bounding box center [326, 266] width 58 height 15
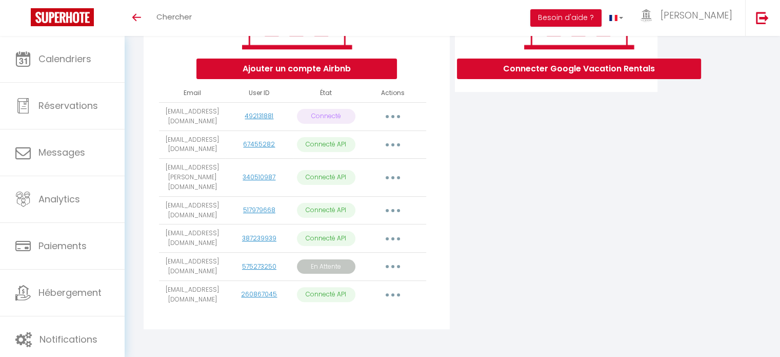
click at [394, 262] on button "button" at bounding box center [393, 266] width 29 height 16
click at [694, 188] on div "Ajouter un compte Airbnb Email User ID État Actions Conciergeriecarree@gmail.co…" at bounding box center [452, 138] width 623 height 393
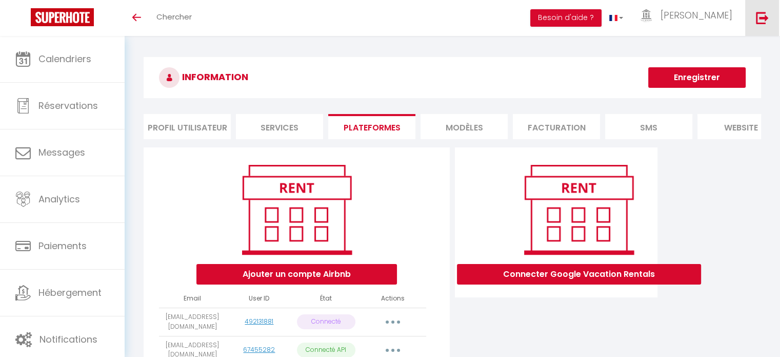
click at [760, 18] on img at bounding box center [762, 17] width 13 height 13
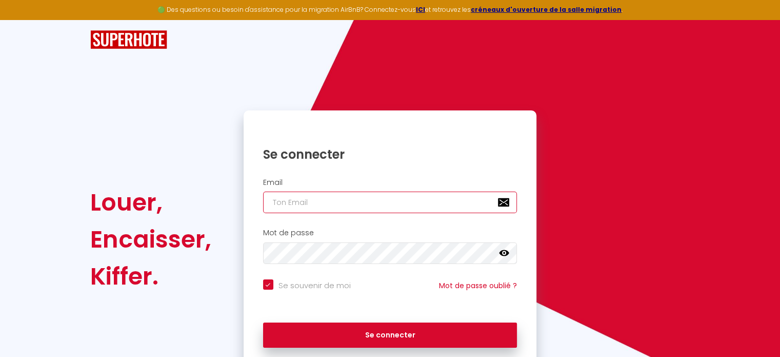
type input "[EMAIL_ADDRESS][PERSON_NAME][DOMAIN_NAME]"
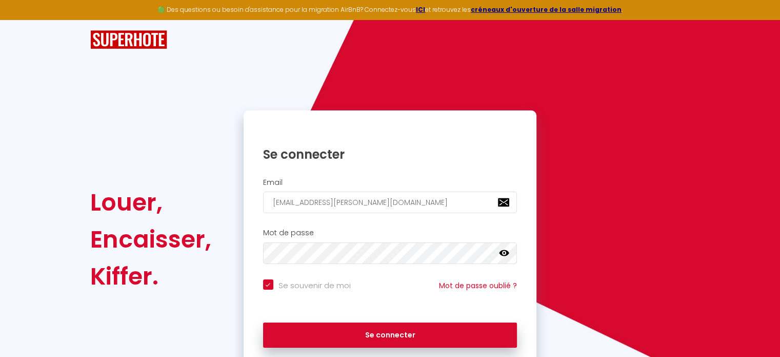
checkbox input "true"
